Goal: Navigation & Orientation: Find specific page/section

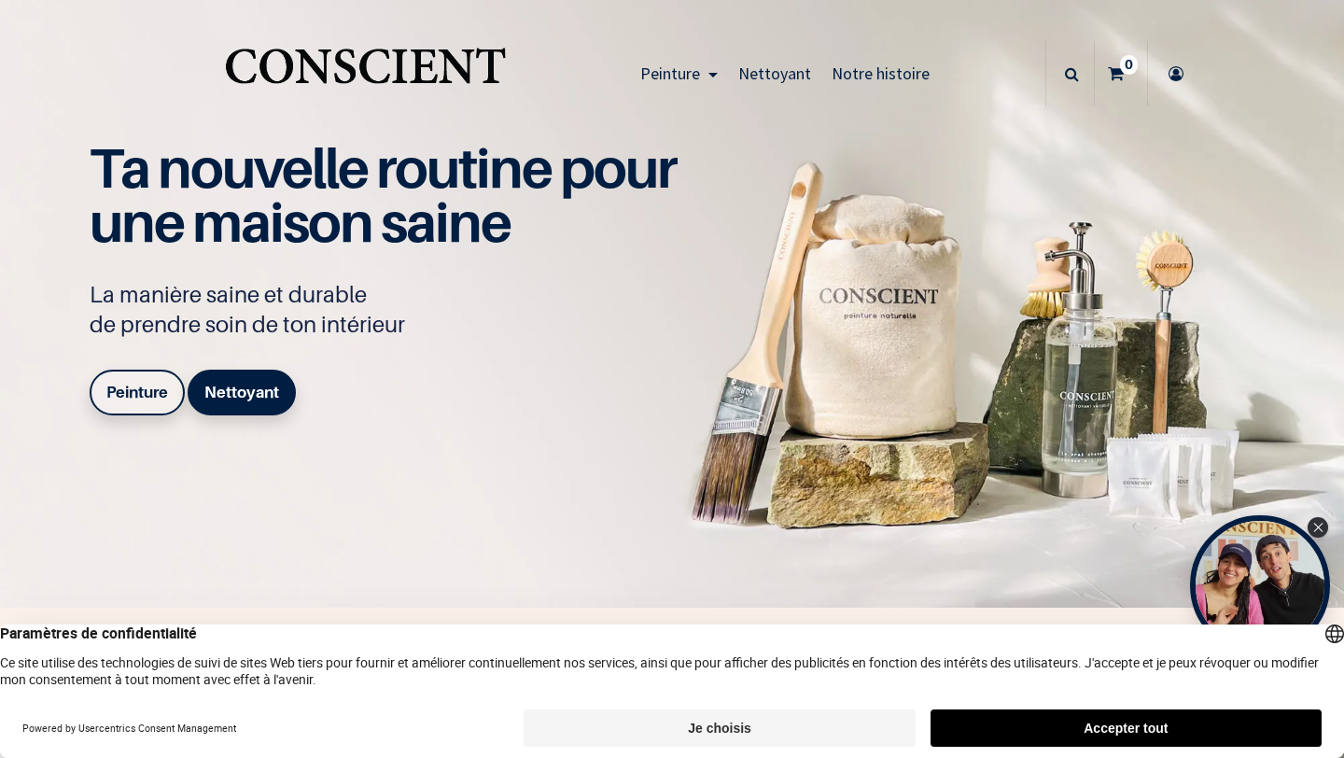
click at [1099, 723] on button "Accepter tout" at bounding box center [1125, 727] width 391 height 37
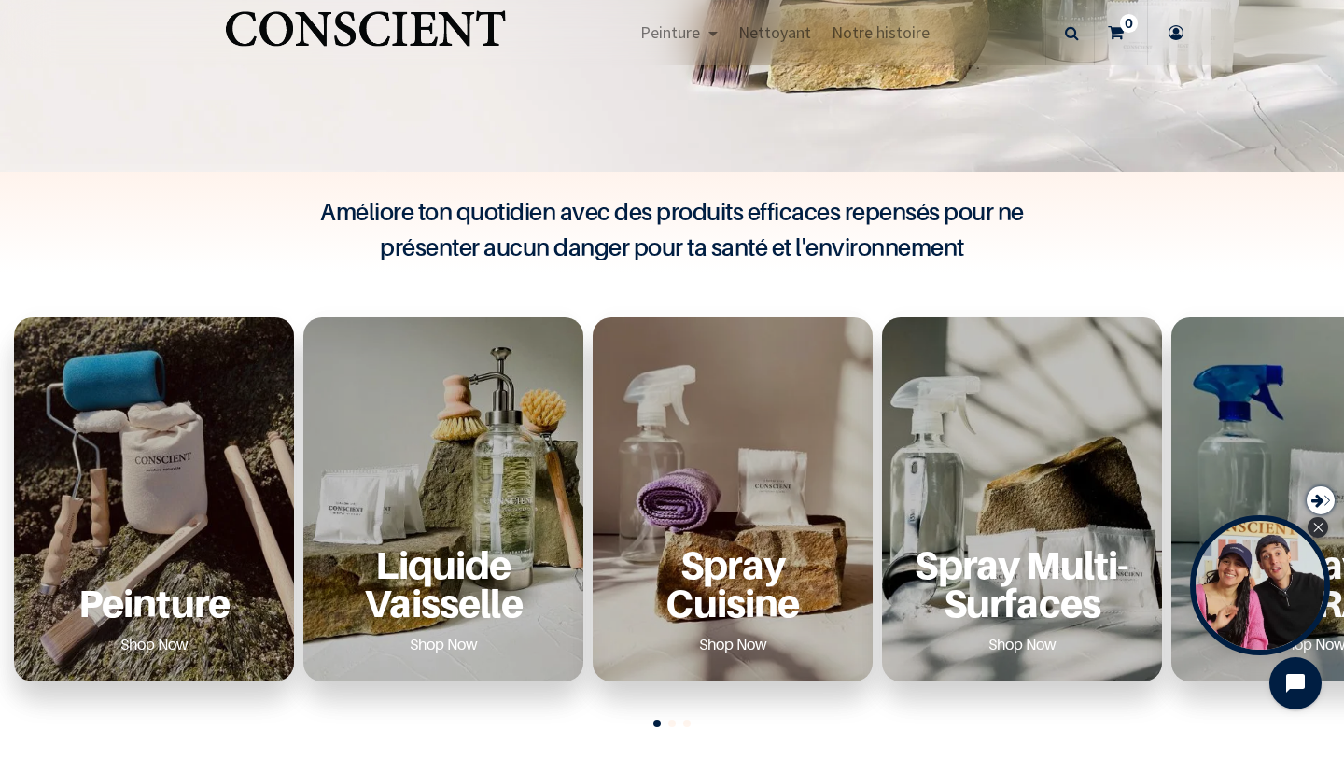
scroll to position [431, 0]
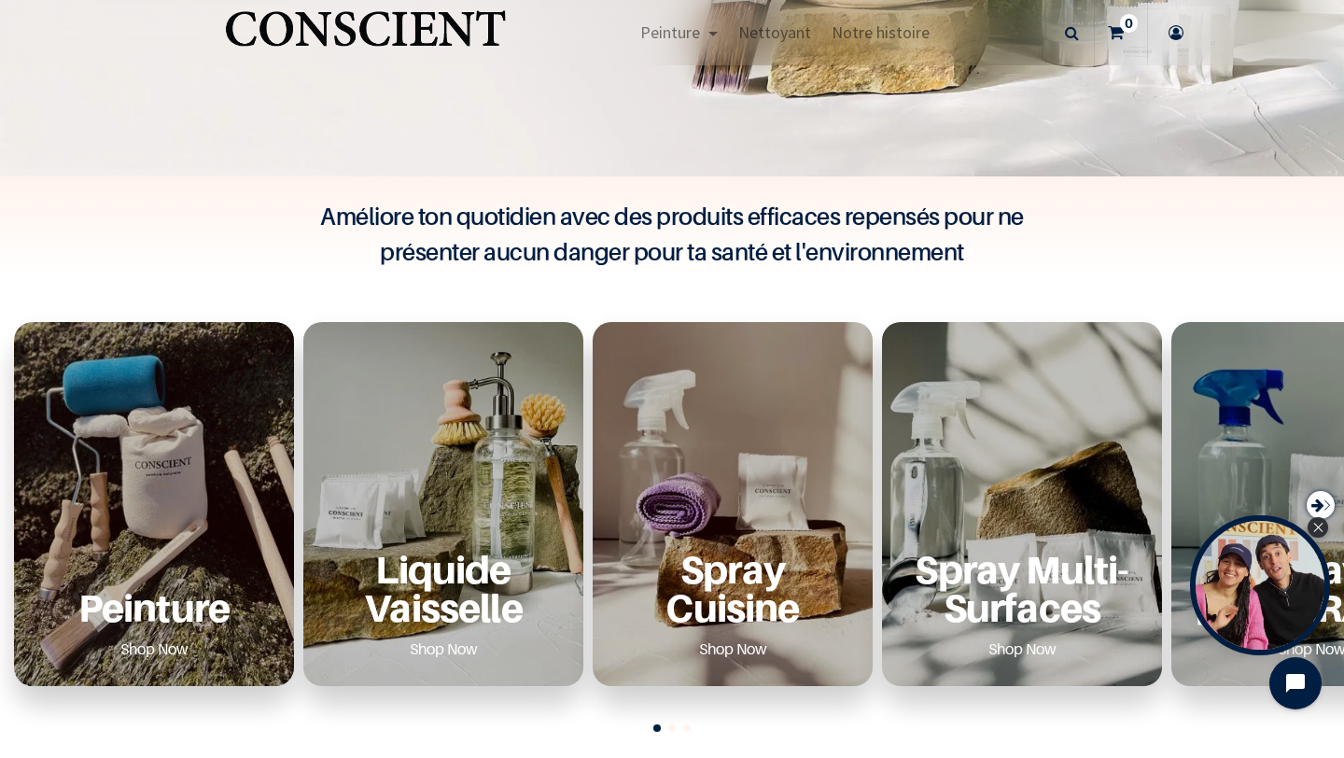
click at [241, 498] on div "Peinture Shop Now" at bounding box center [154, 504] width 280 height 364
click at [154, 650] on link "Shop Now" at bounding box center [154, 649] width 113 height 30
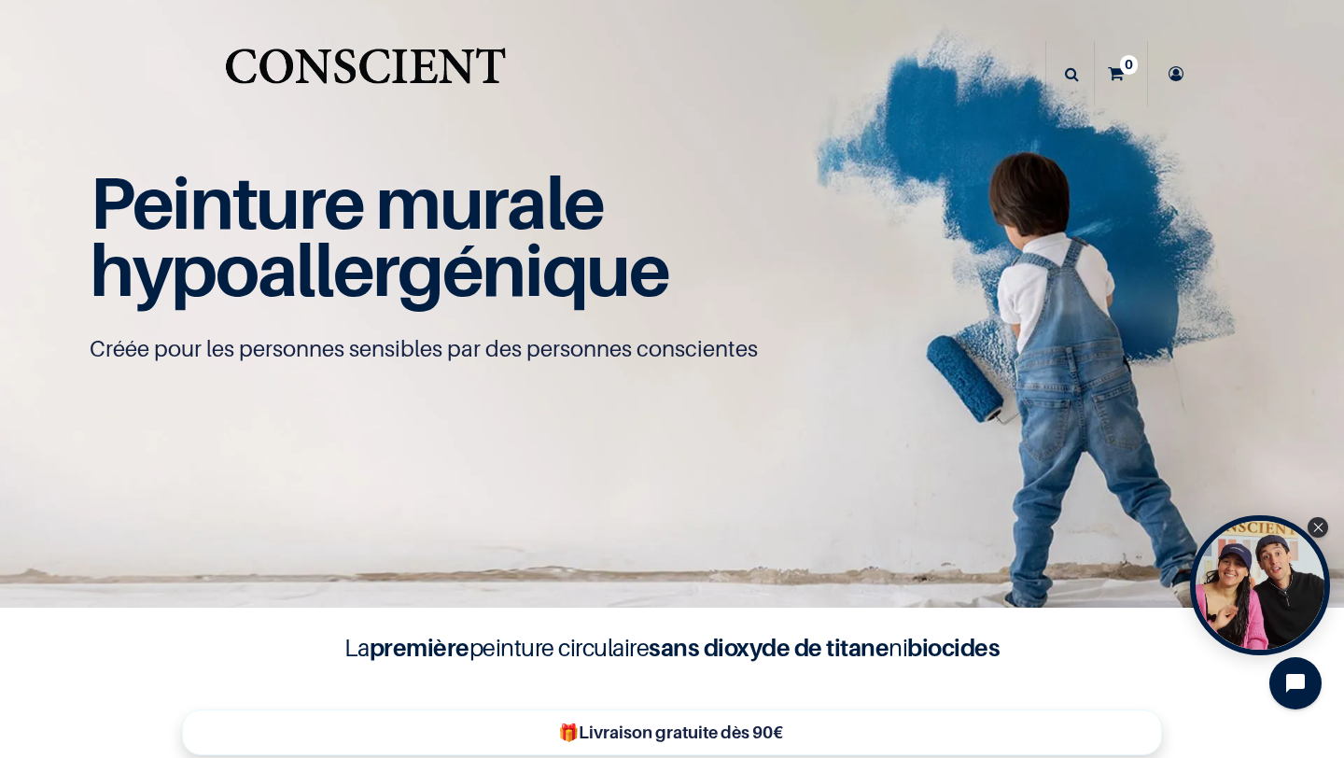
scroll to position [1, 0]
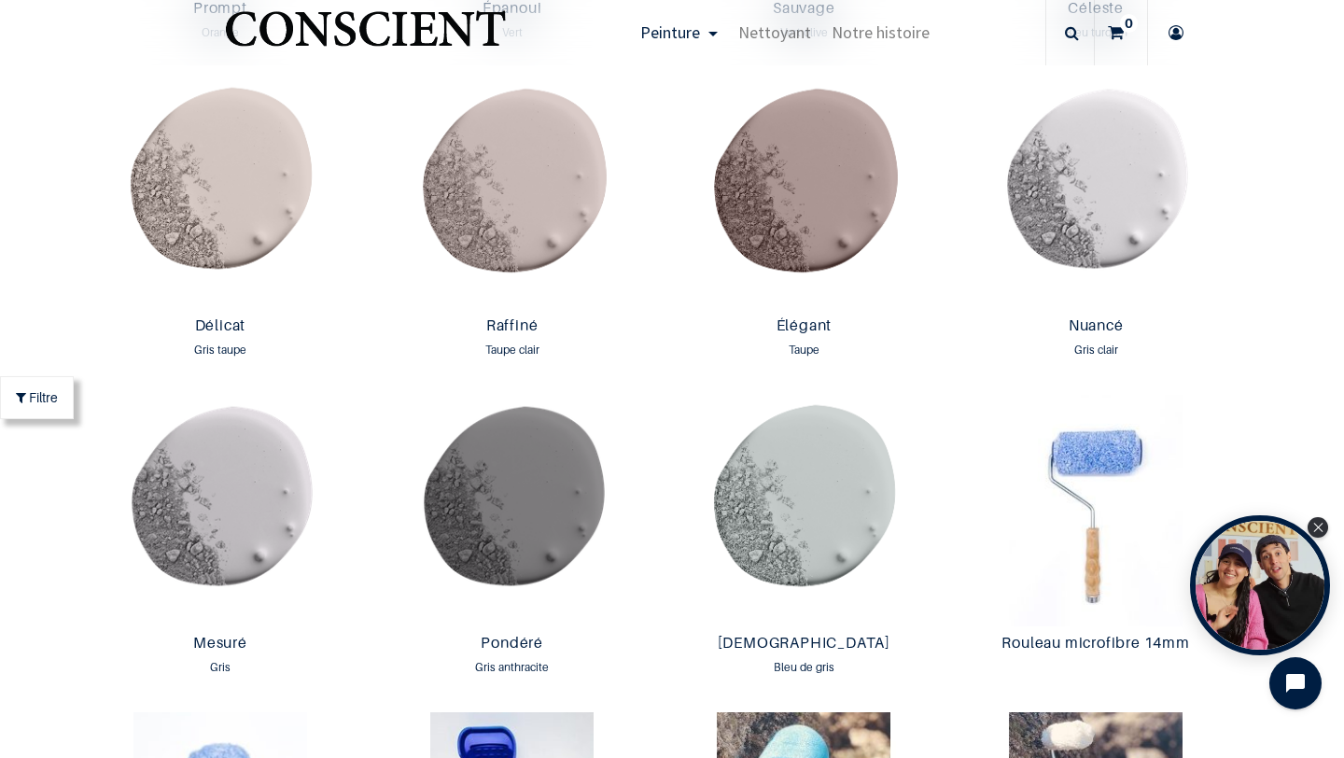
scroll to position [2854, 0]
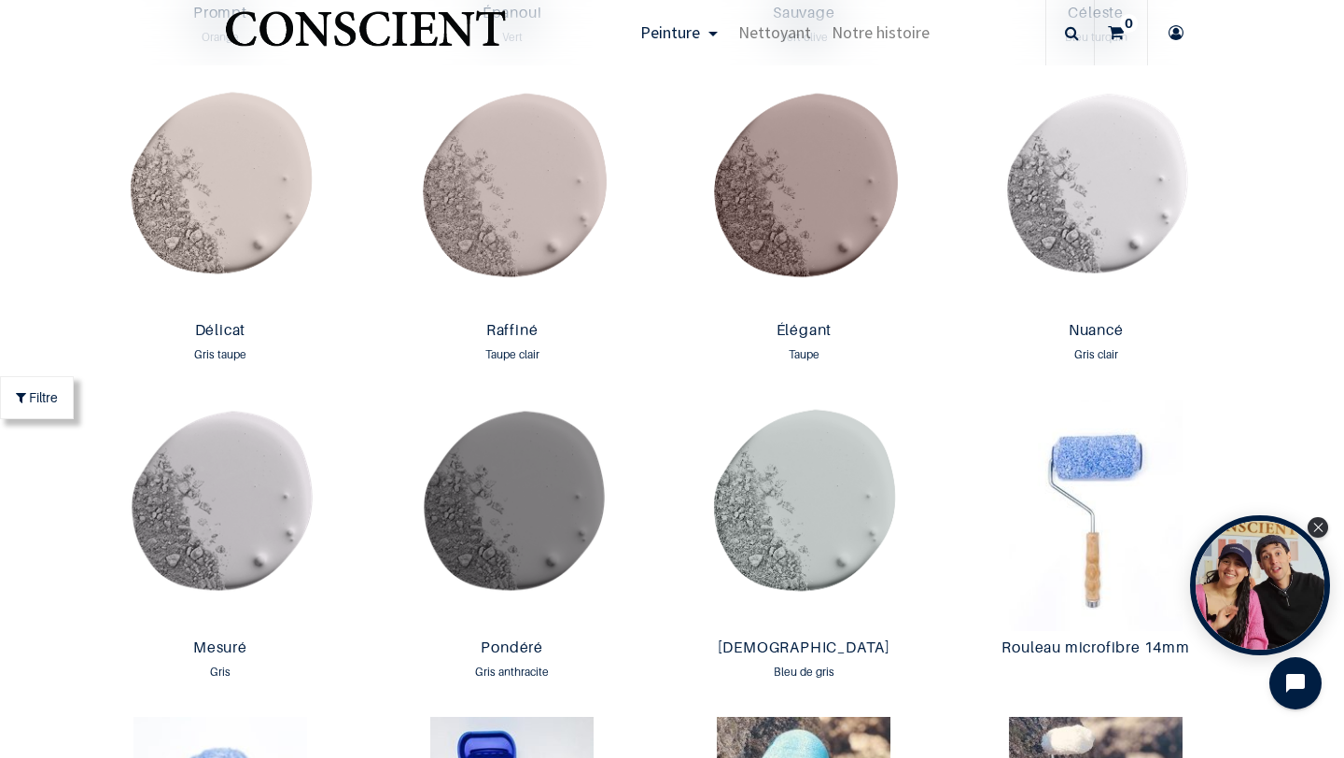
click at [706, 31] on link "Peinture" at bounding box center [679, 32] width 98 height 65
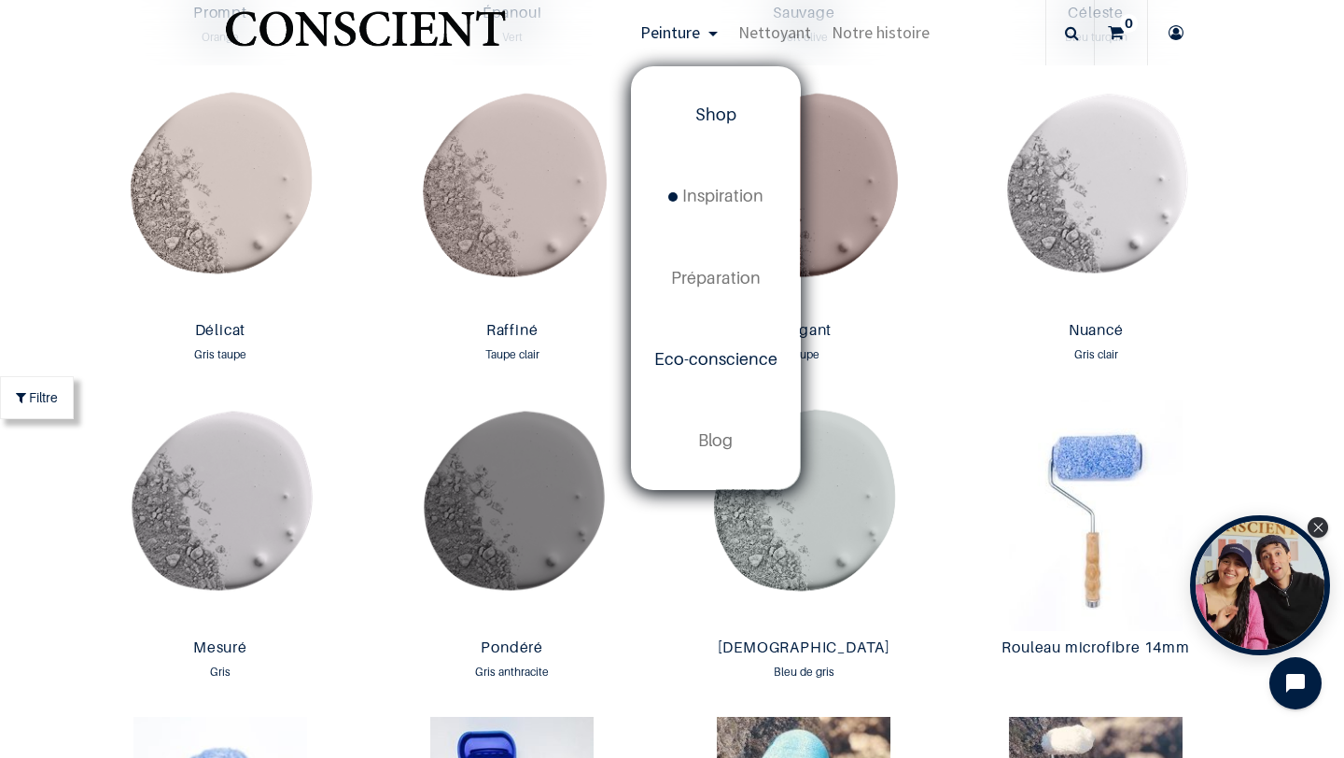
click at [766, 367] on span "Eco-conscience" at bounding box center [715, 359] width 123 height 20
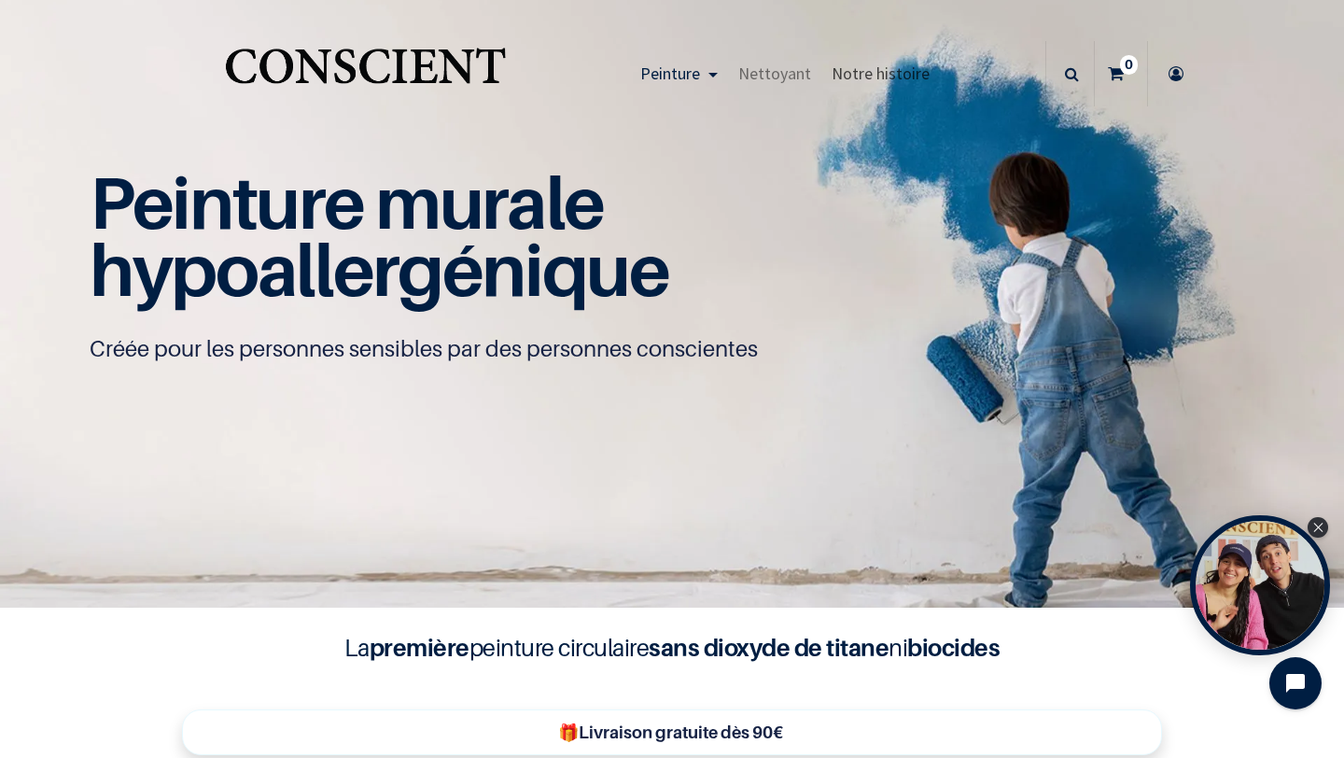
click at [885, 77] on span "Notre histoire" at bounding box center [880, 73] width 98 height 21
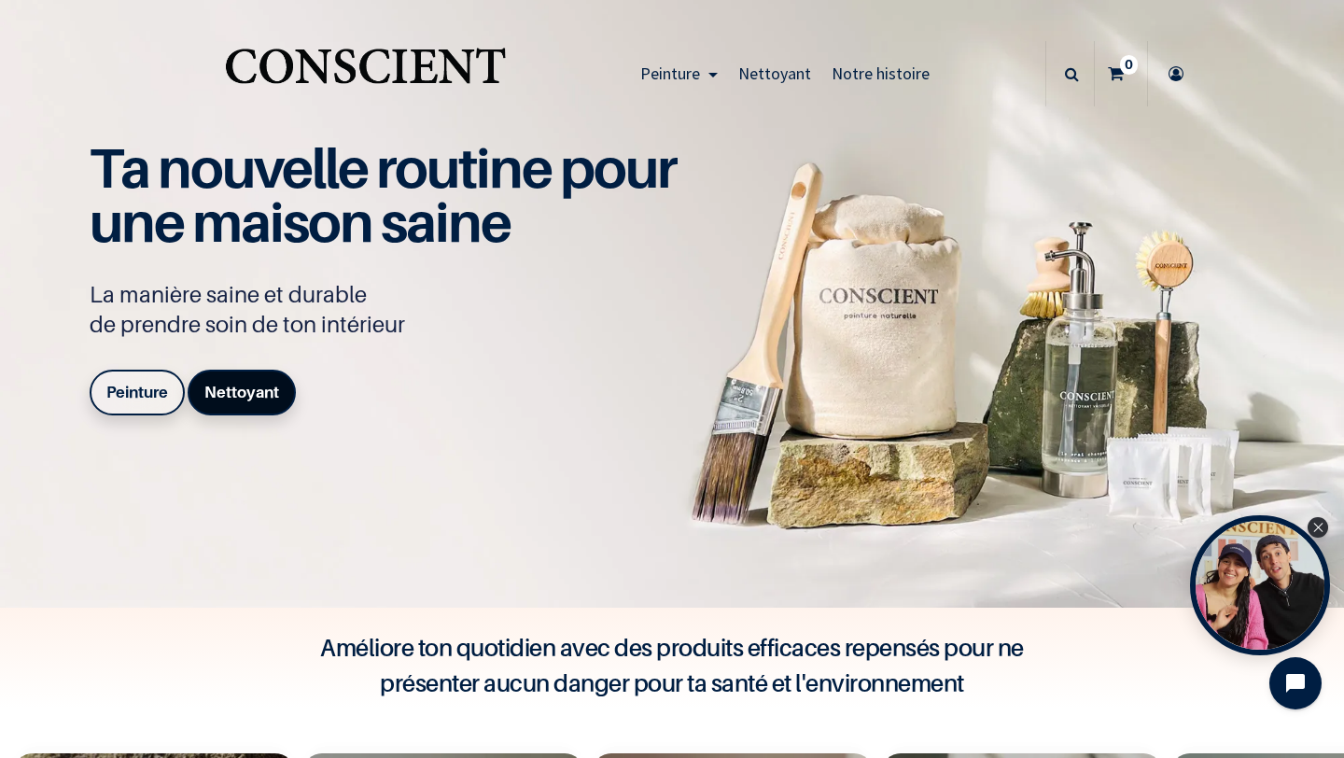
click at [254, 393] on b "Nettoyant" at bounding box center [241, 392] width 75 height 19
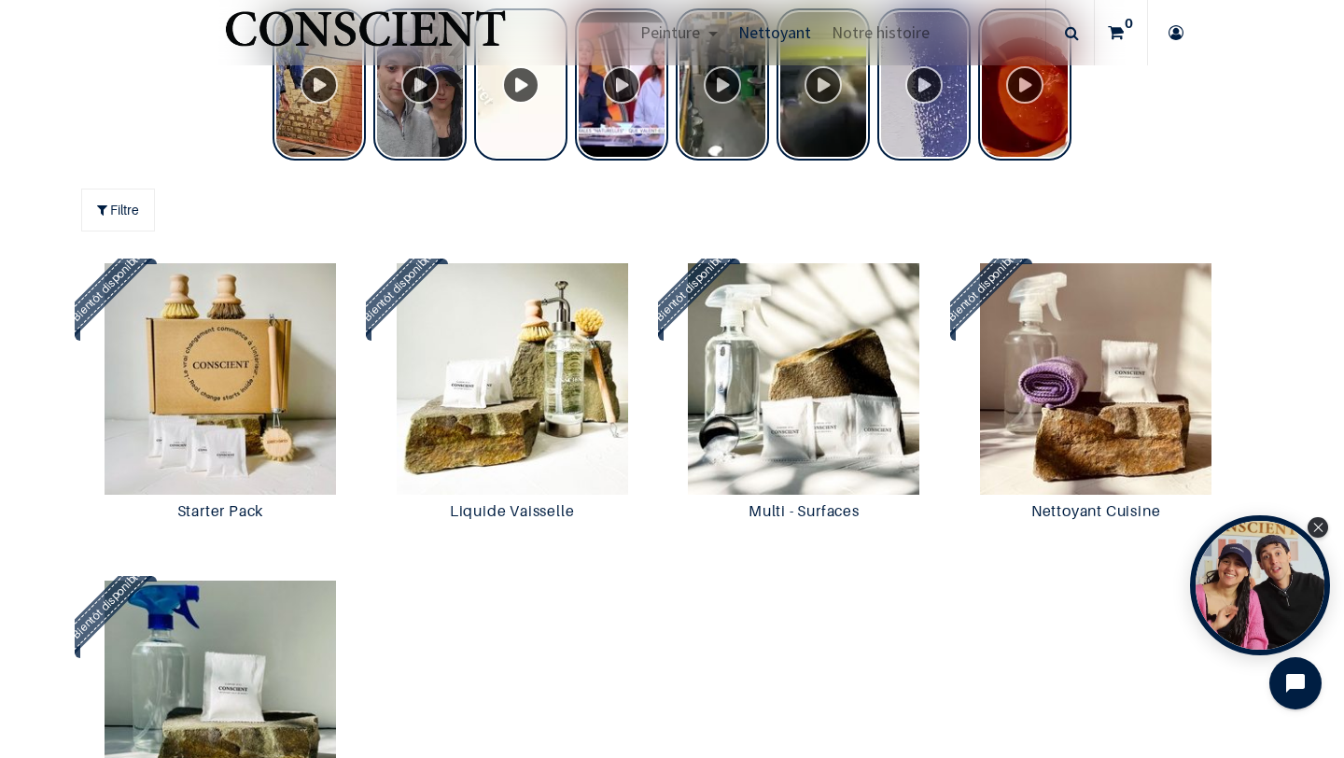
scroll to position [1450, 0]
